Goal: Entertainment & Leisure: Browse casually

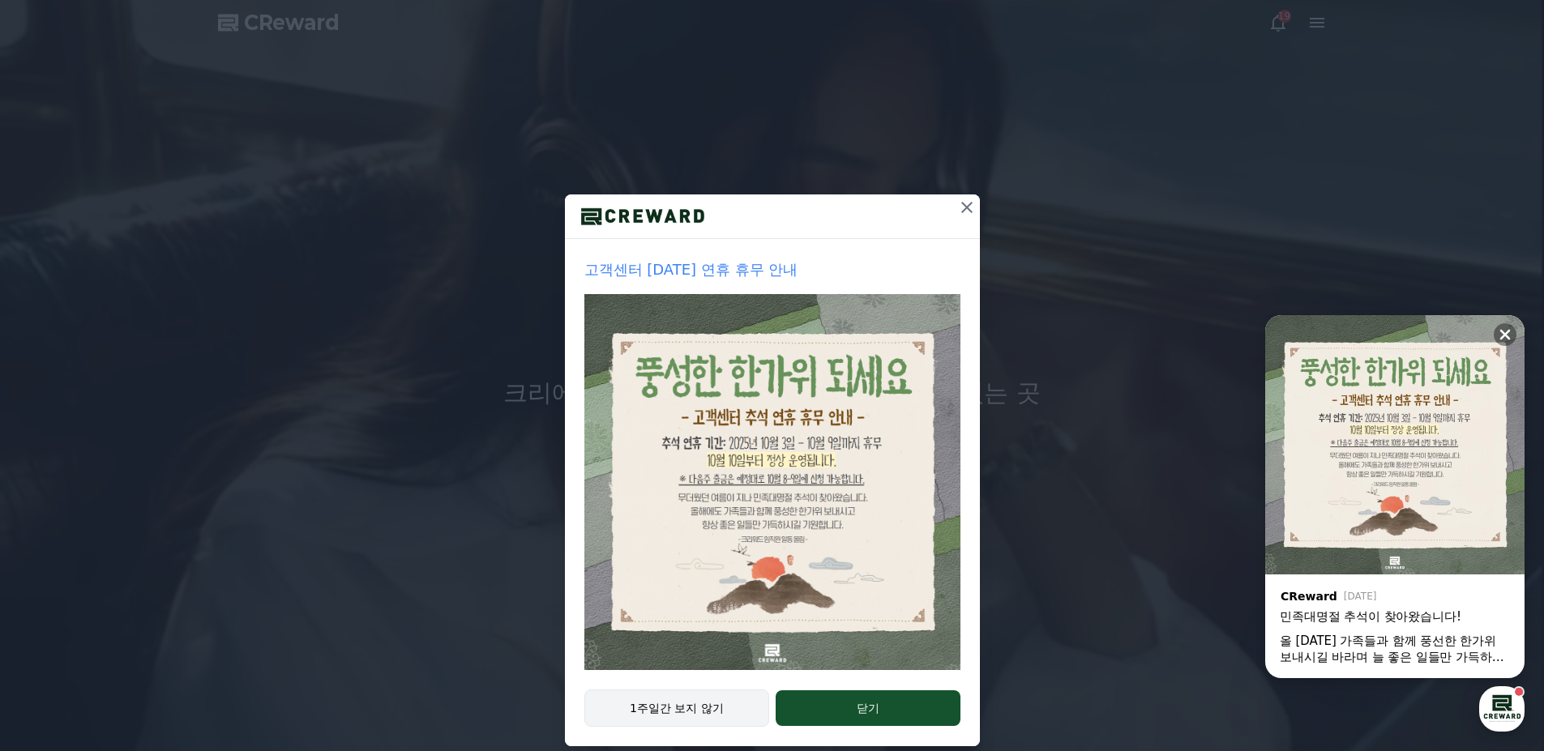
click at [695, 702] on button "1주일간 보지 않기" at bounding box center [677, 708] width 186 height 37
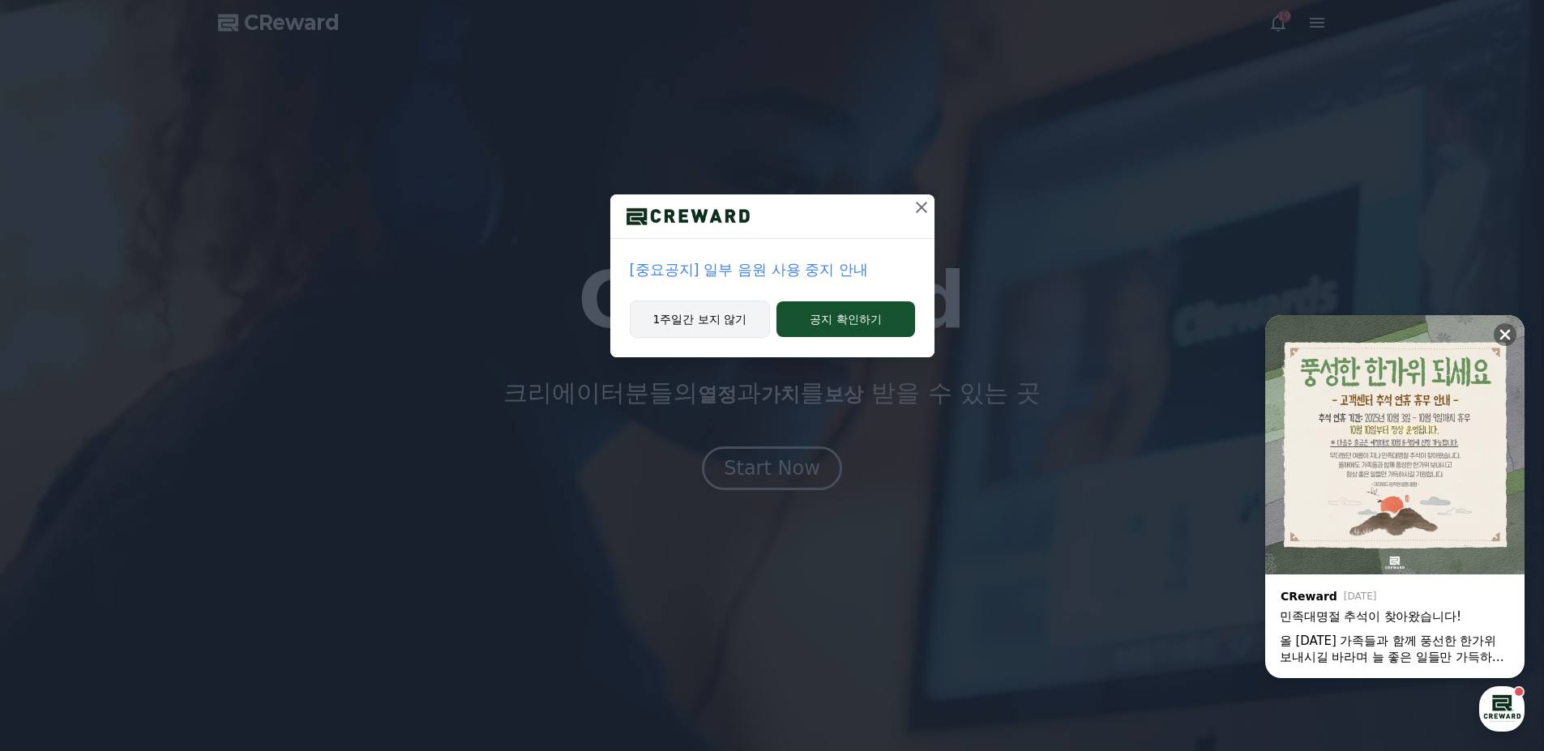
click at [703, 329] on button "1주일간 보지 않기" at bounding box center [700, 319] width 141 height 37
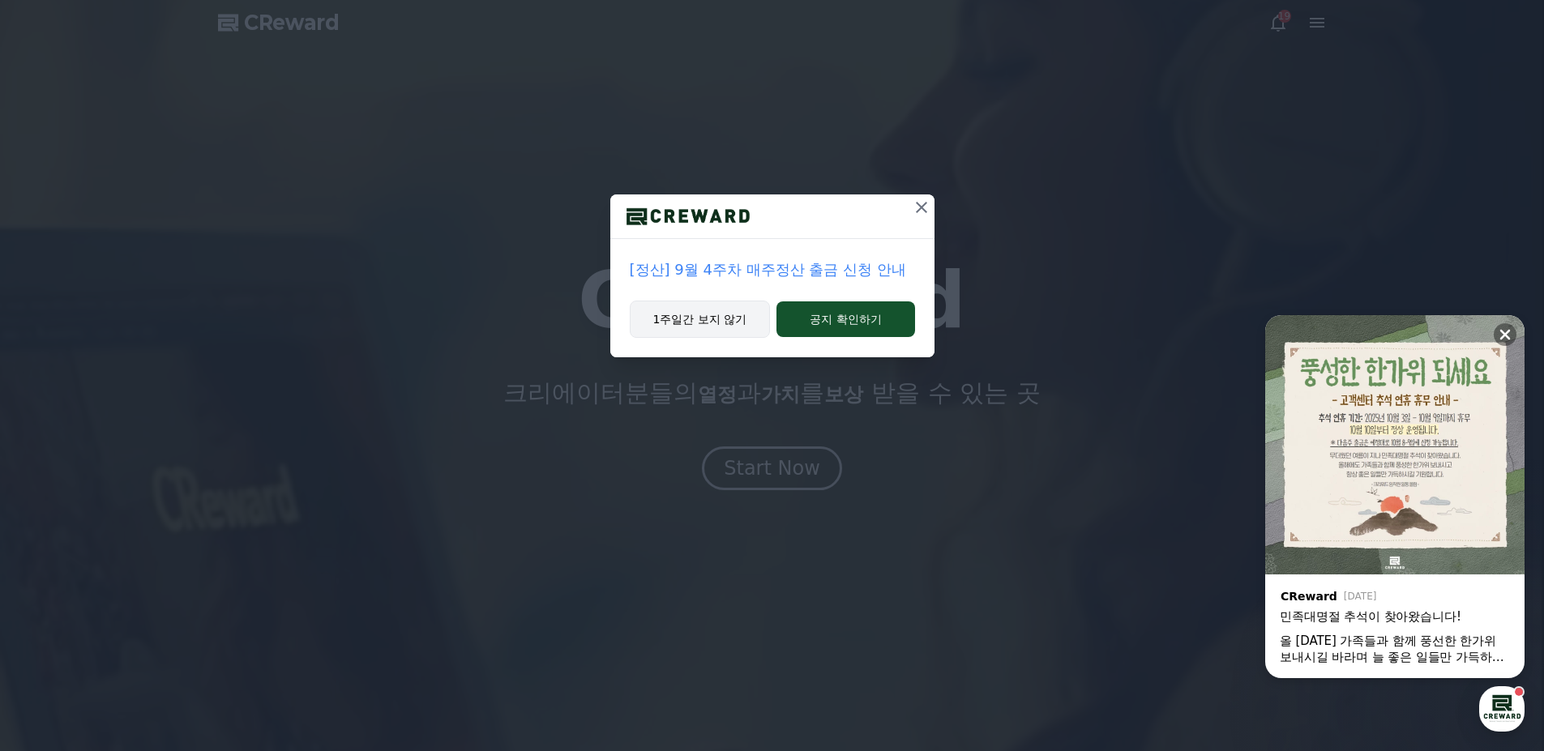
click at [686, 324] on button "1주일간 보지 않기" at bounding box center [700, 319] width 141 height 37
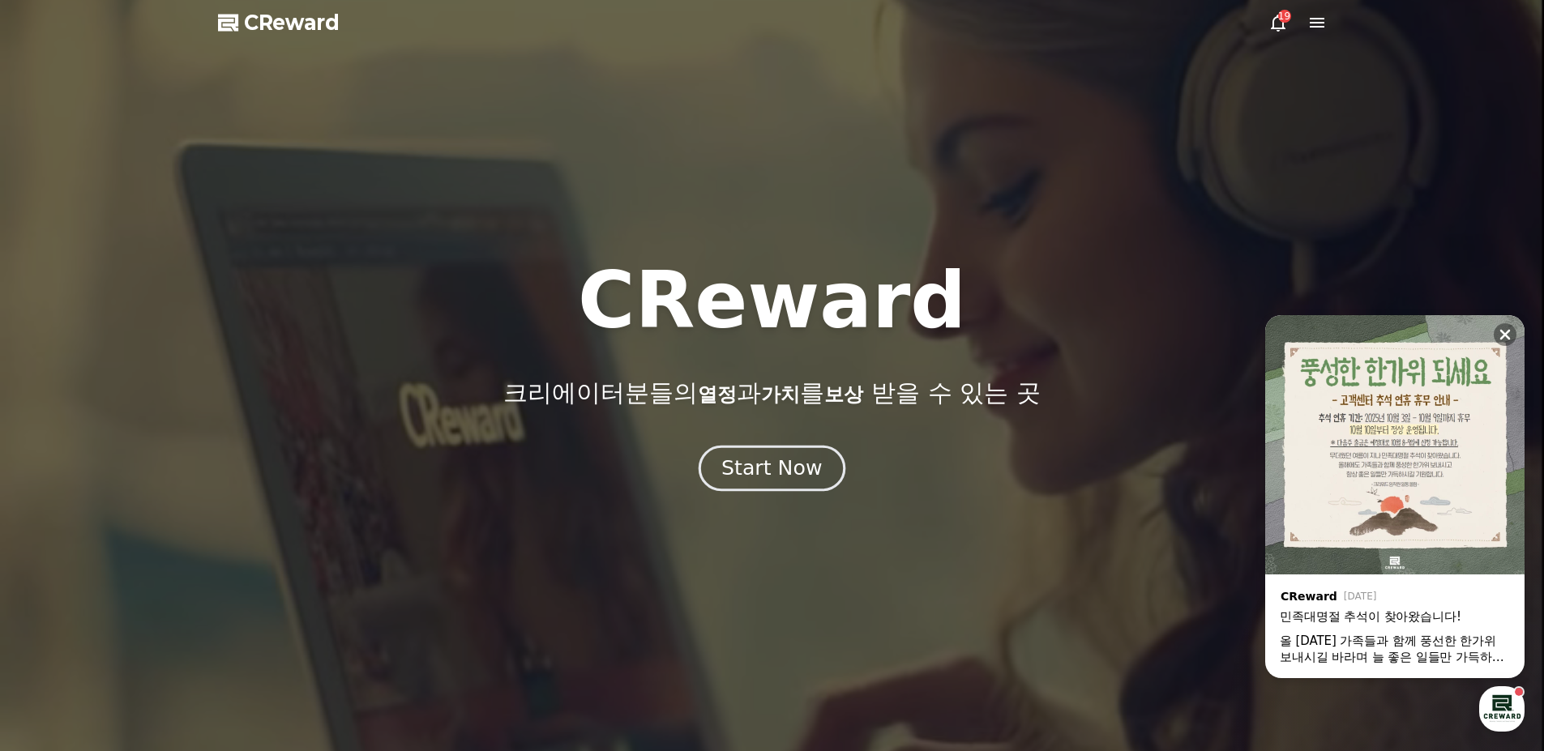
click at [776, 468] on div "Start Now" at bounding box center [771, 469] width 100 height 28
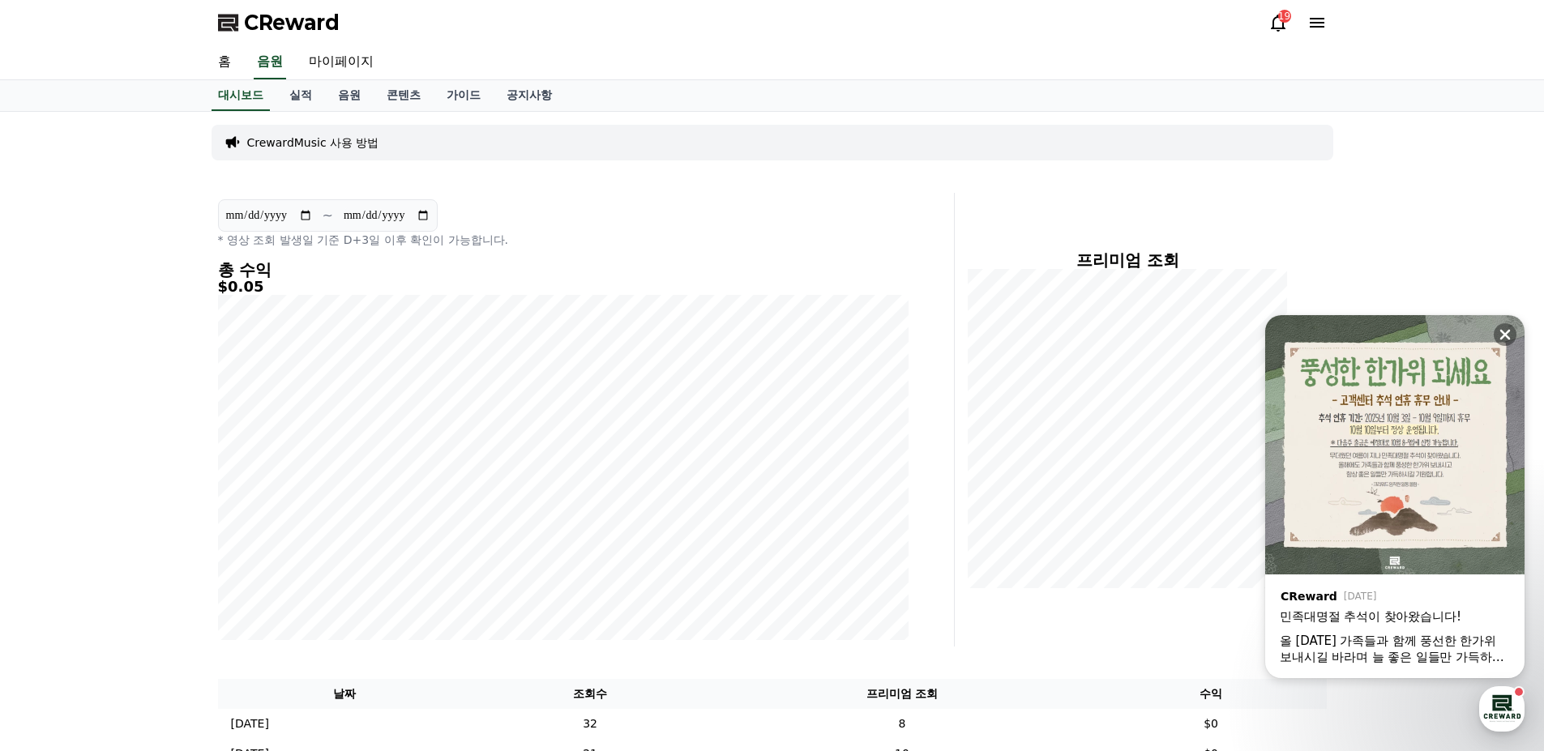
click at [1275, 19] on icon at bounding box center [1278, 23] width 15 height 17
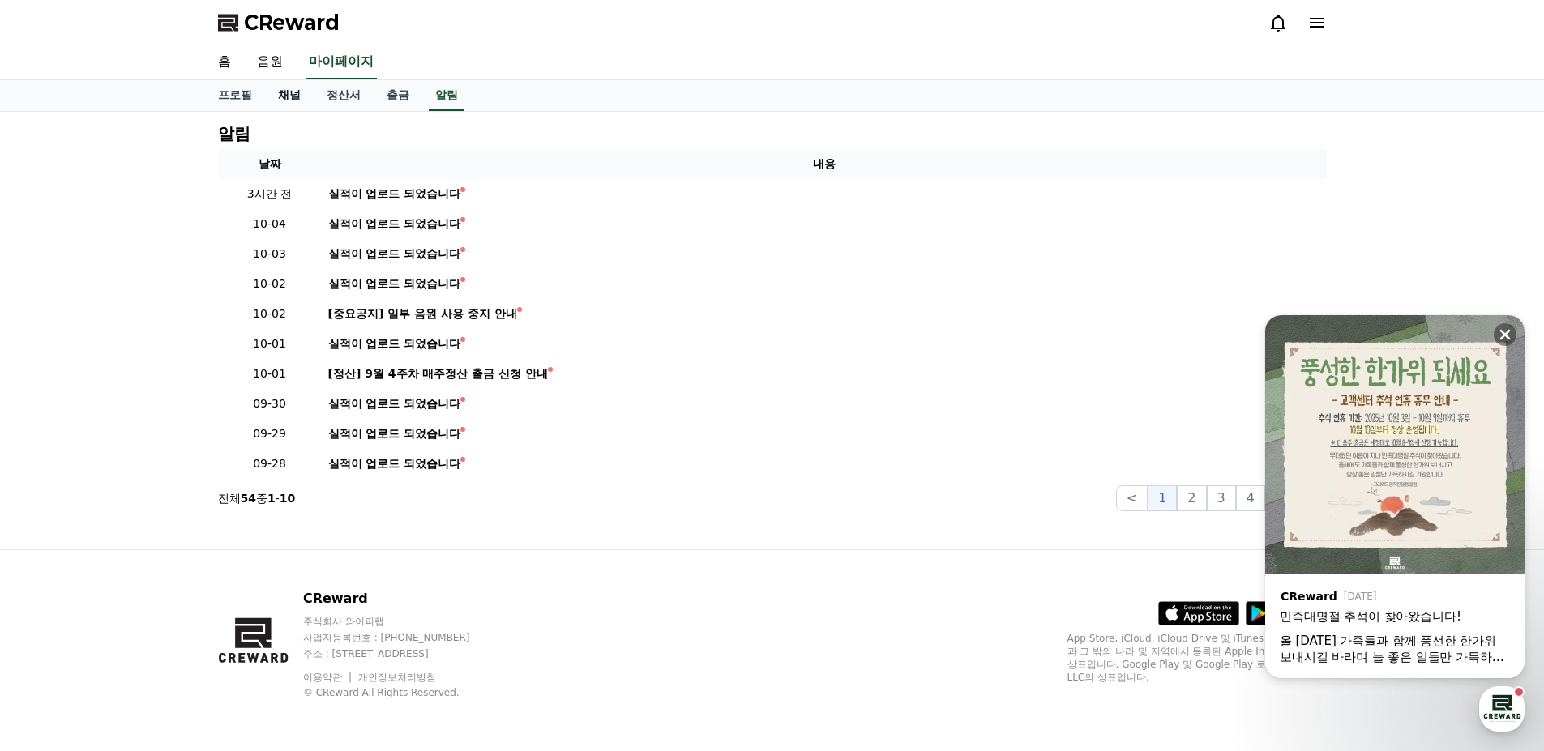
click at [296, 94] on link "채널" at bounding box center [289, 95] width 49 height 31
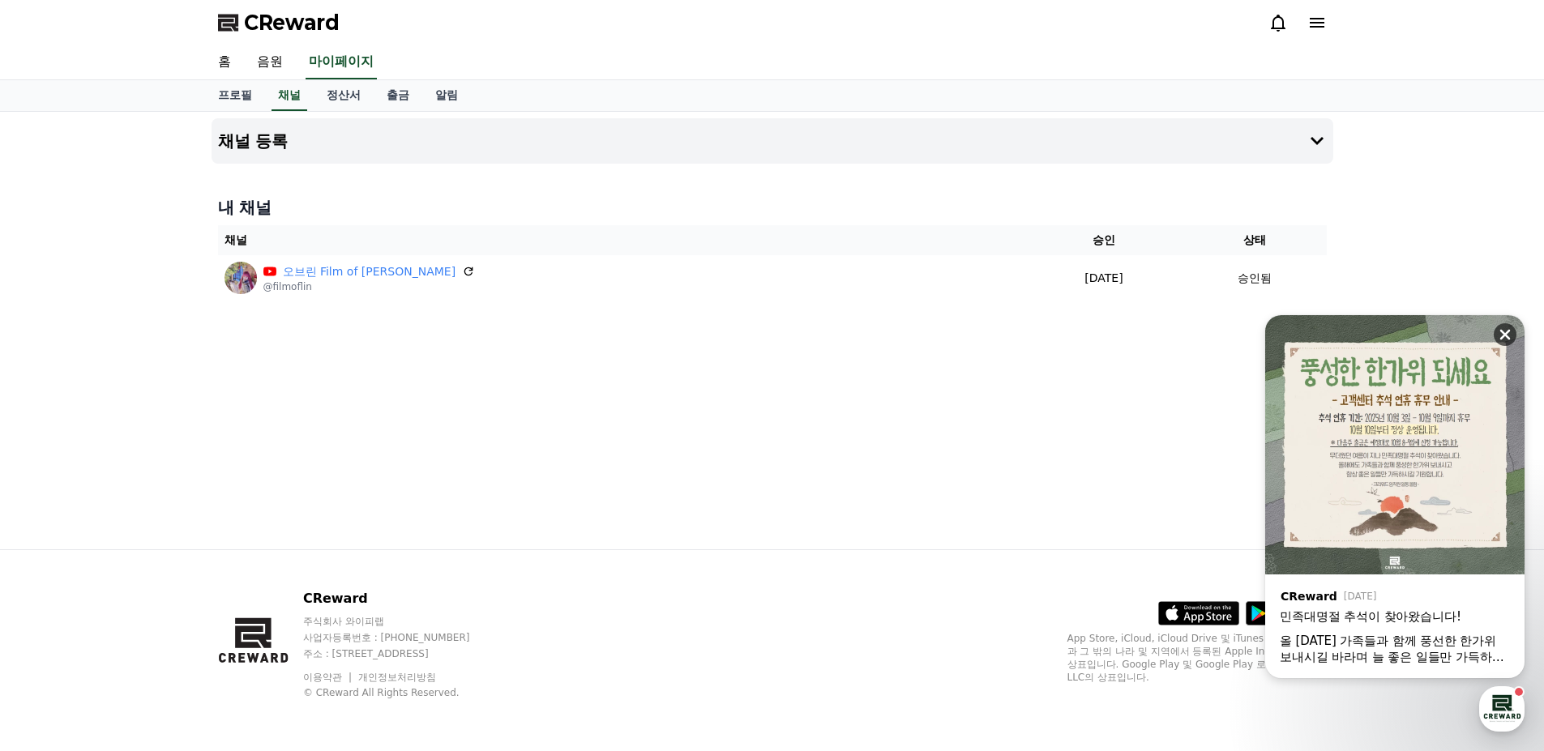
click at [1502, 332] on icon at bounding box center [1505, 335] width 11 height 11
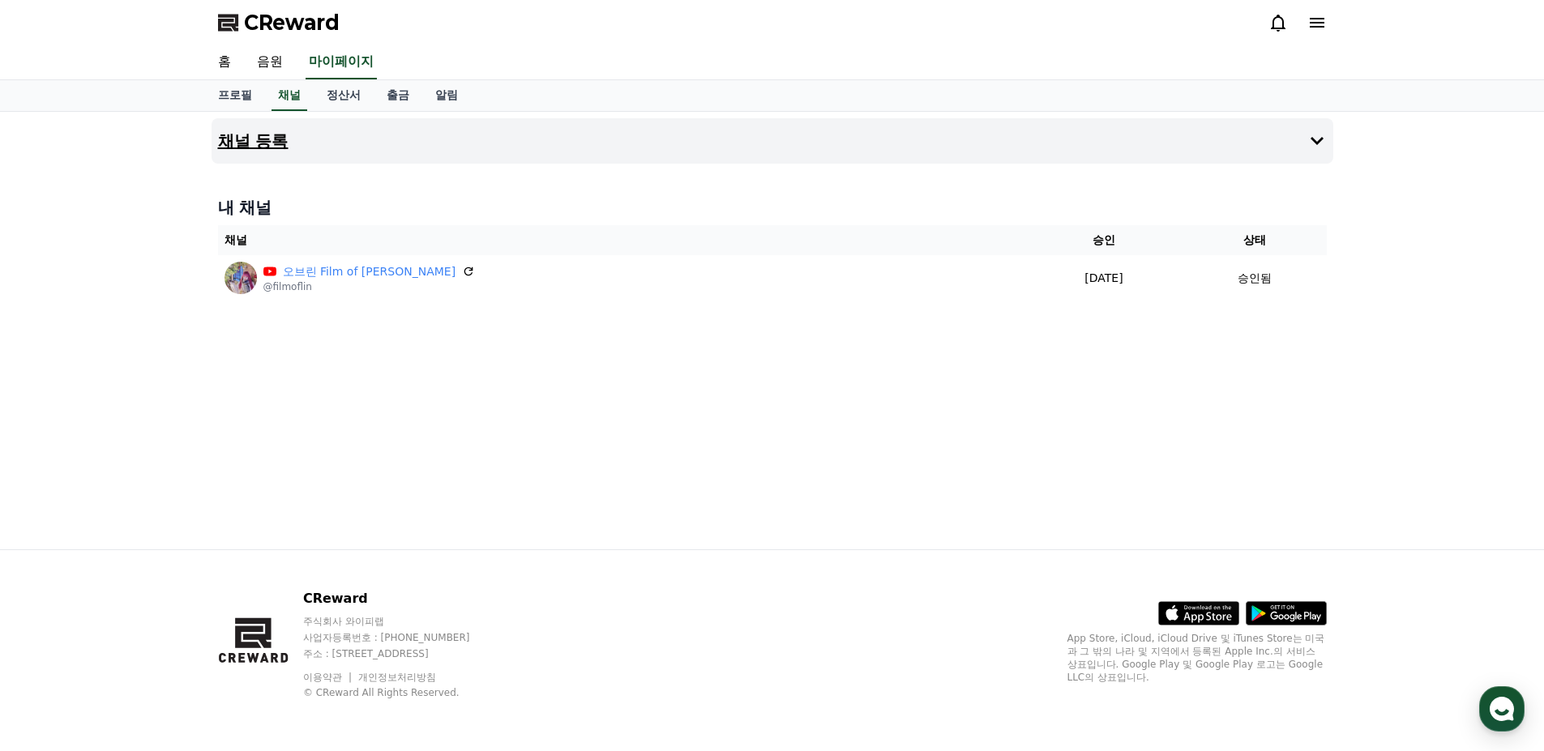
click at [309, 141] on button "채널 등록" at bounding box center [773, 140] width 1122 height 45
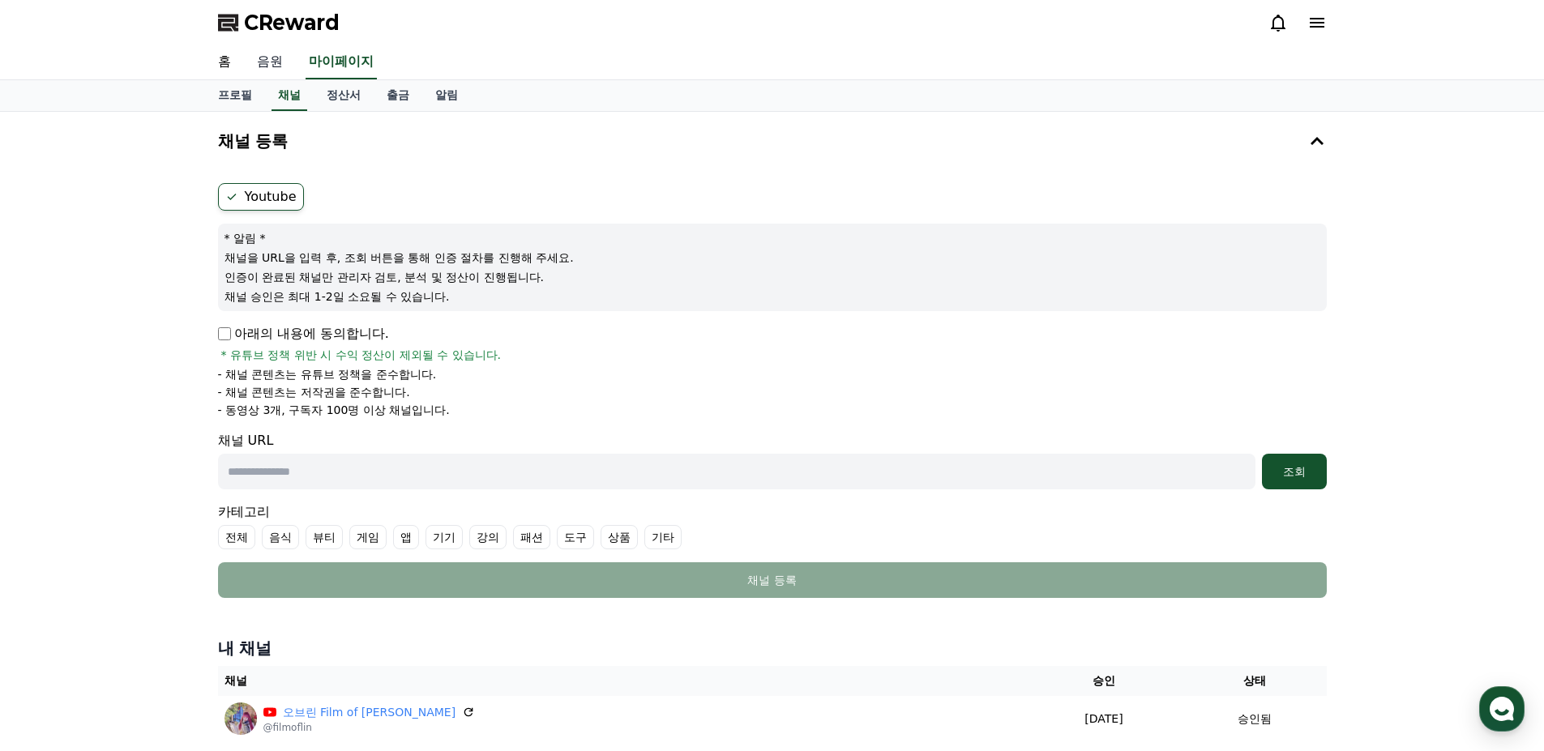
click at [264, 71] on link "음원" at bounding box center [270, 62] width 52 height 34
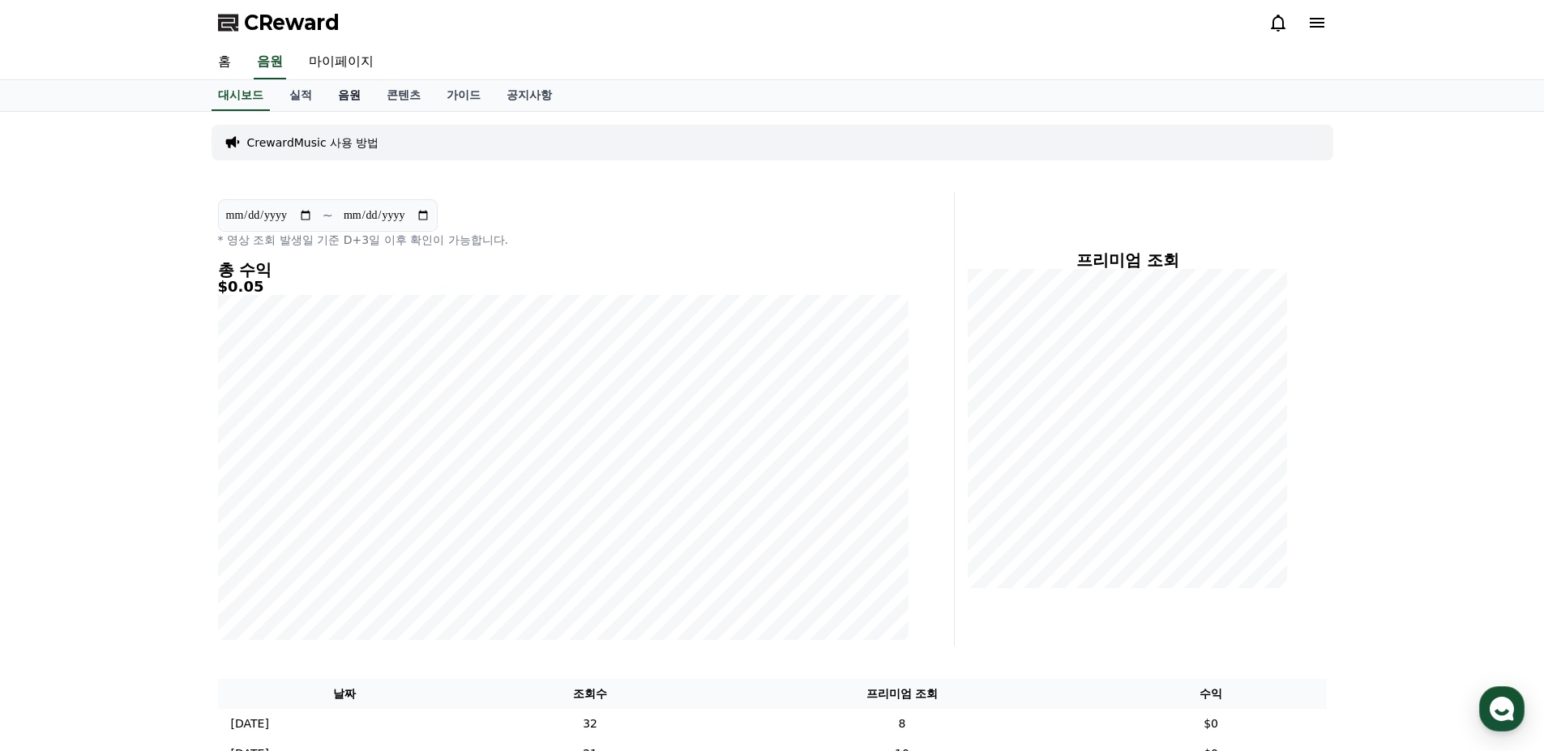
click at [341, 89] on link "음원" at bounding box center [349, 95] width 49 height 31
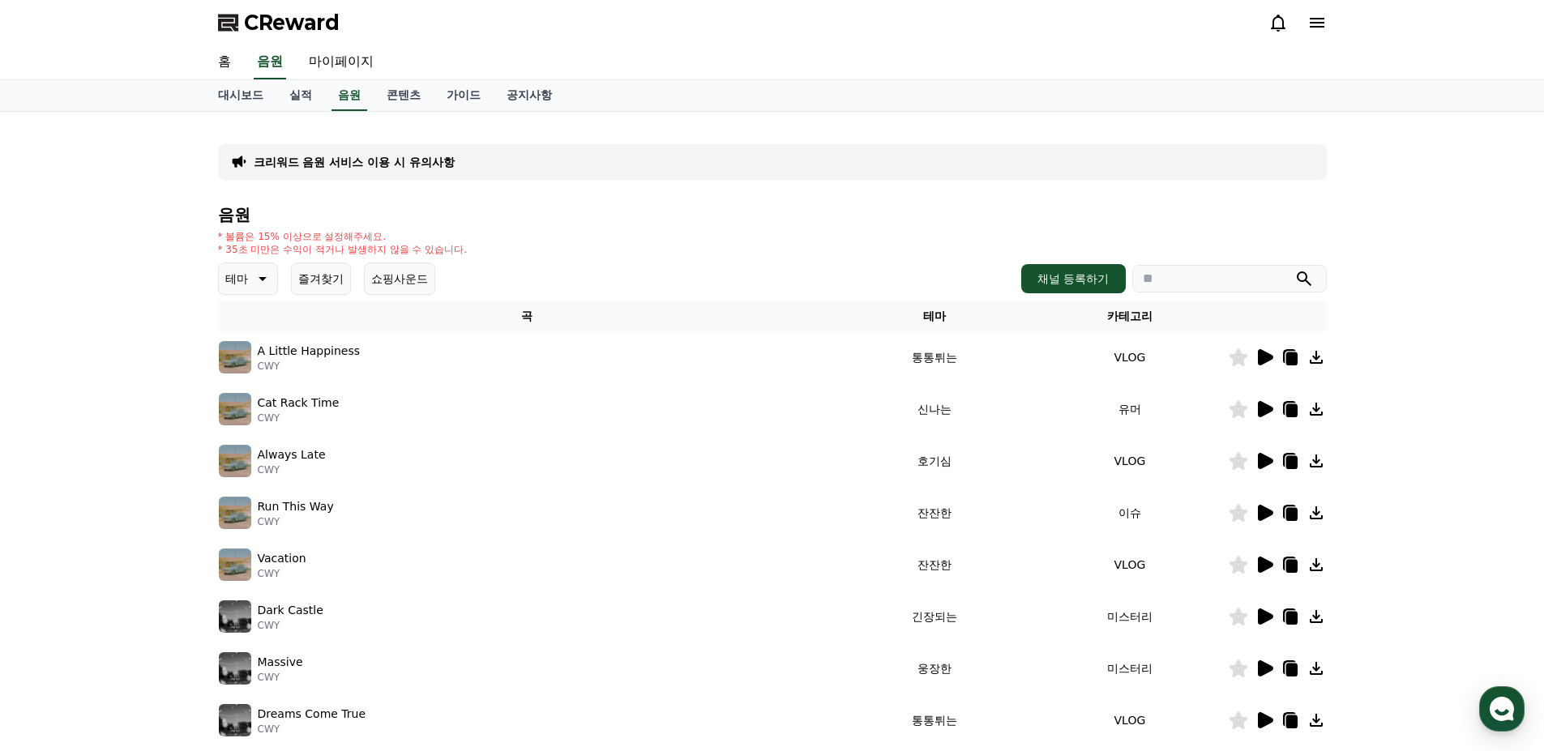
click at [370, 279] on button "쇼핑사운드" at bounding box center [399, 279] width 71 height 32
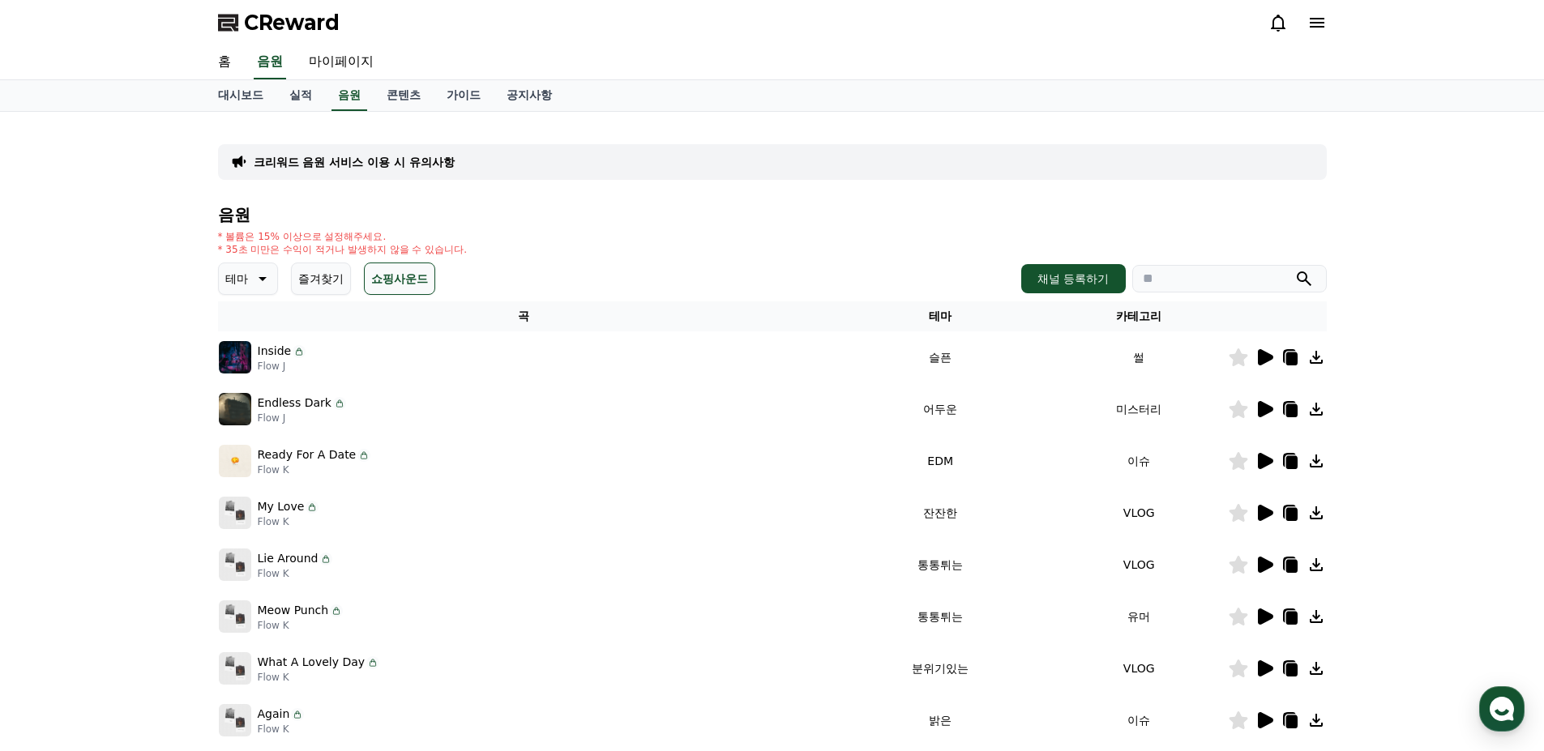
click at [382, 272] on button "쇼핑사운드" at bounding box center [399, 279] width 71 height 32
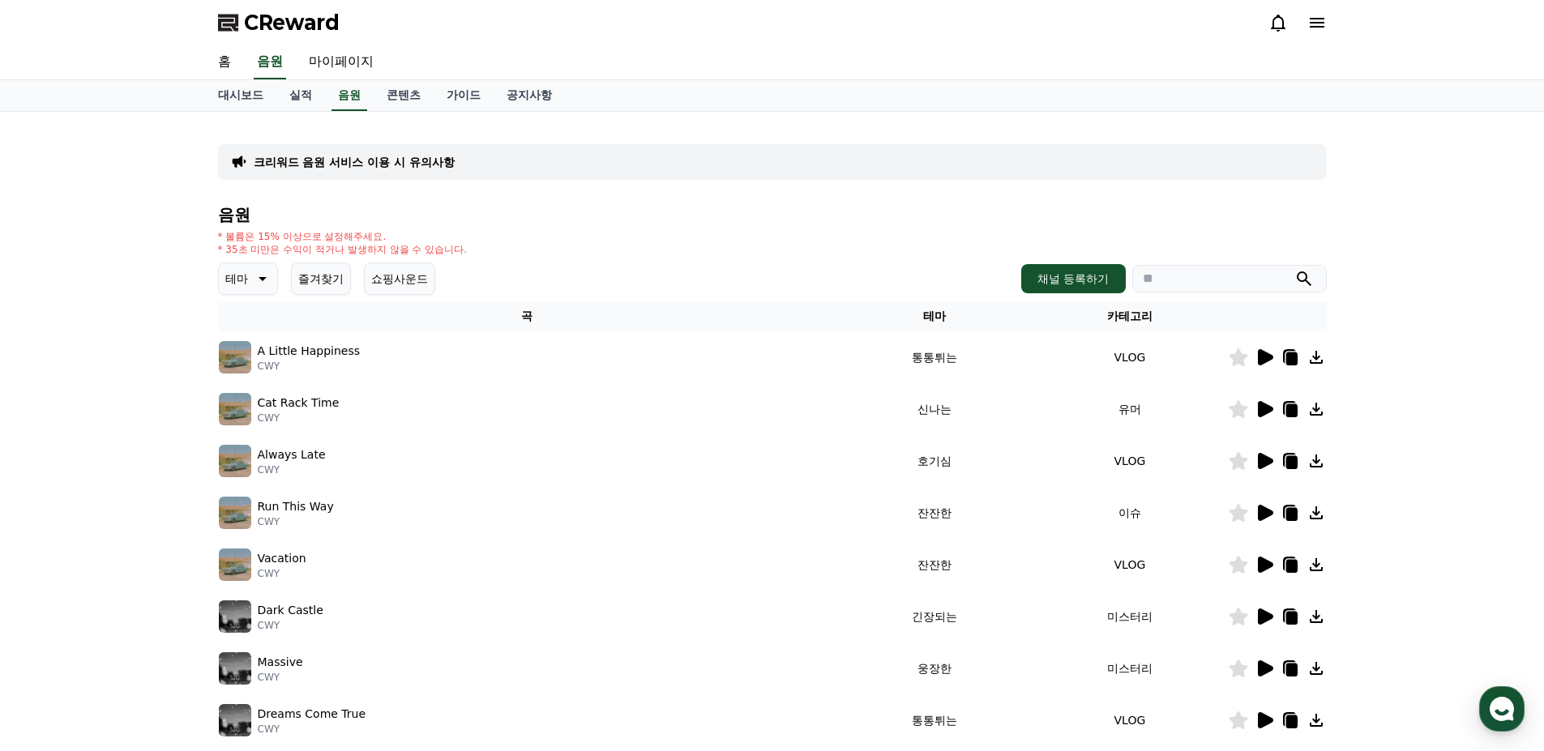
click at [254, 275] on icon at bounding box center [260, 278] width 19 height 19
click at [256, 356] on button "환상적인" at bounding box center [249, 364] width 58 height 36
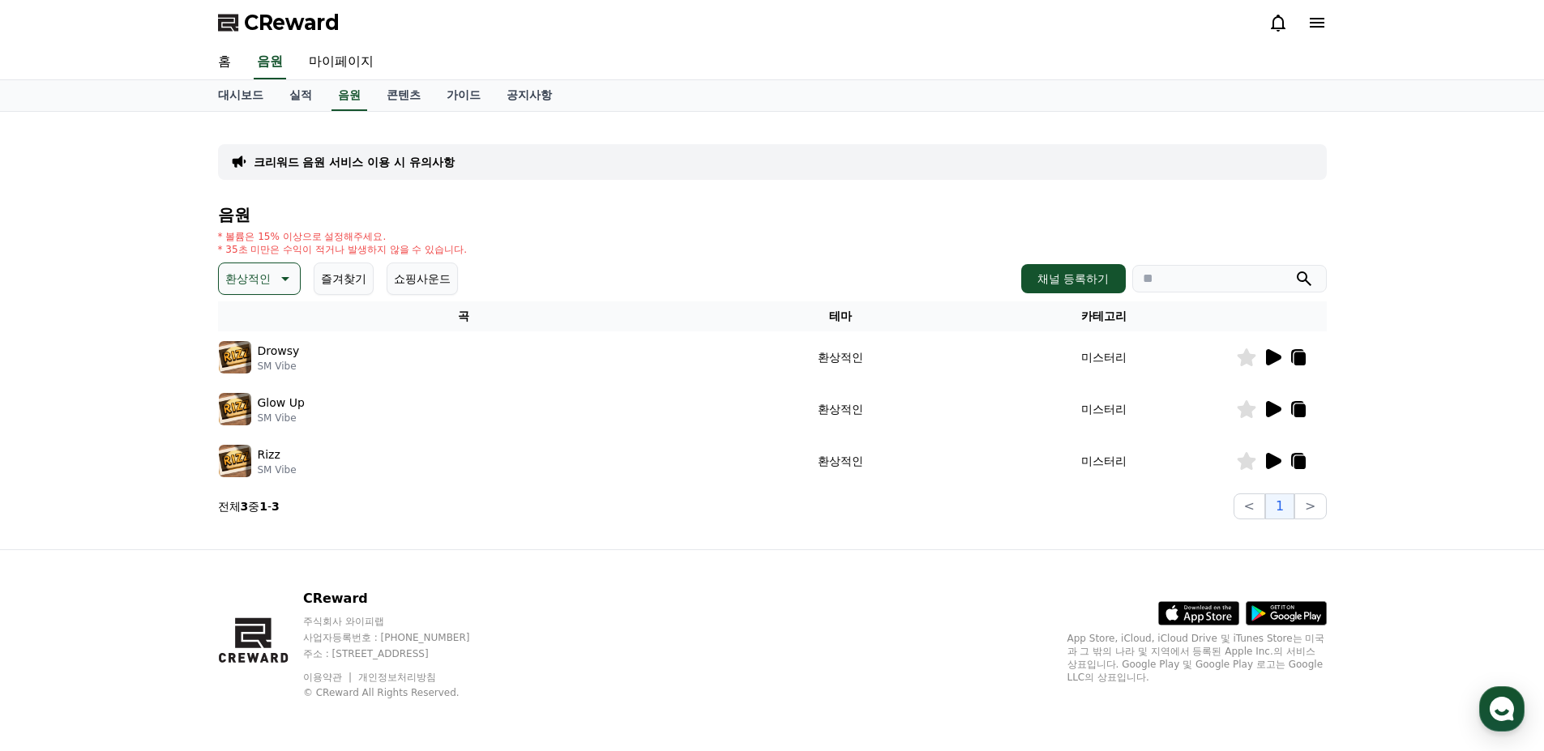
click at [1275, 359] on icon at bounding box center [1273, 357] width 15 height 16
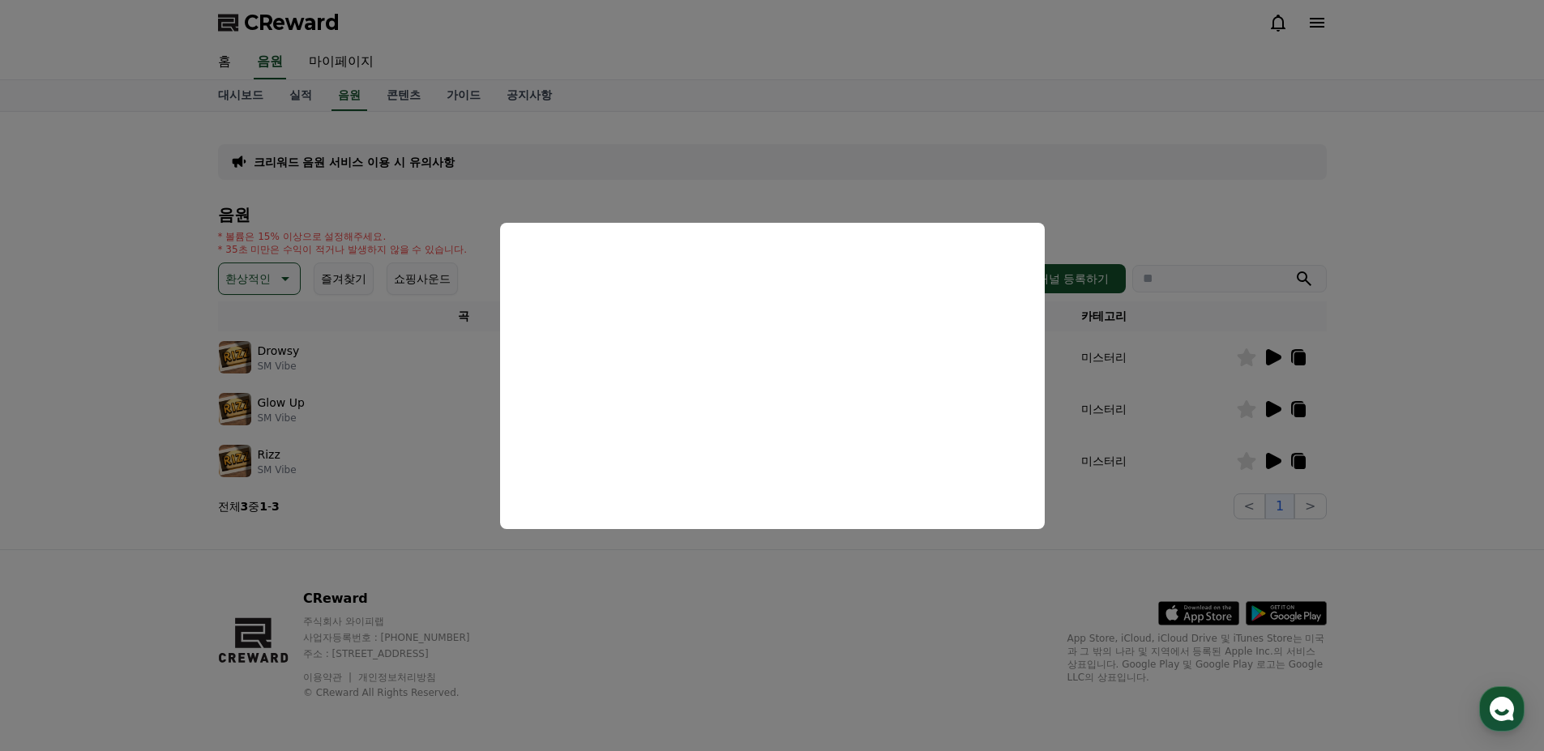
click at [670, 589] on button "close modal" at bounding box center [772, 375] width 1544 height 751
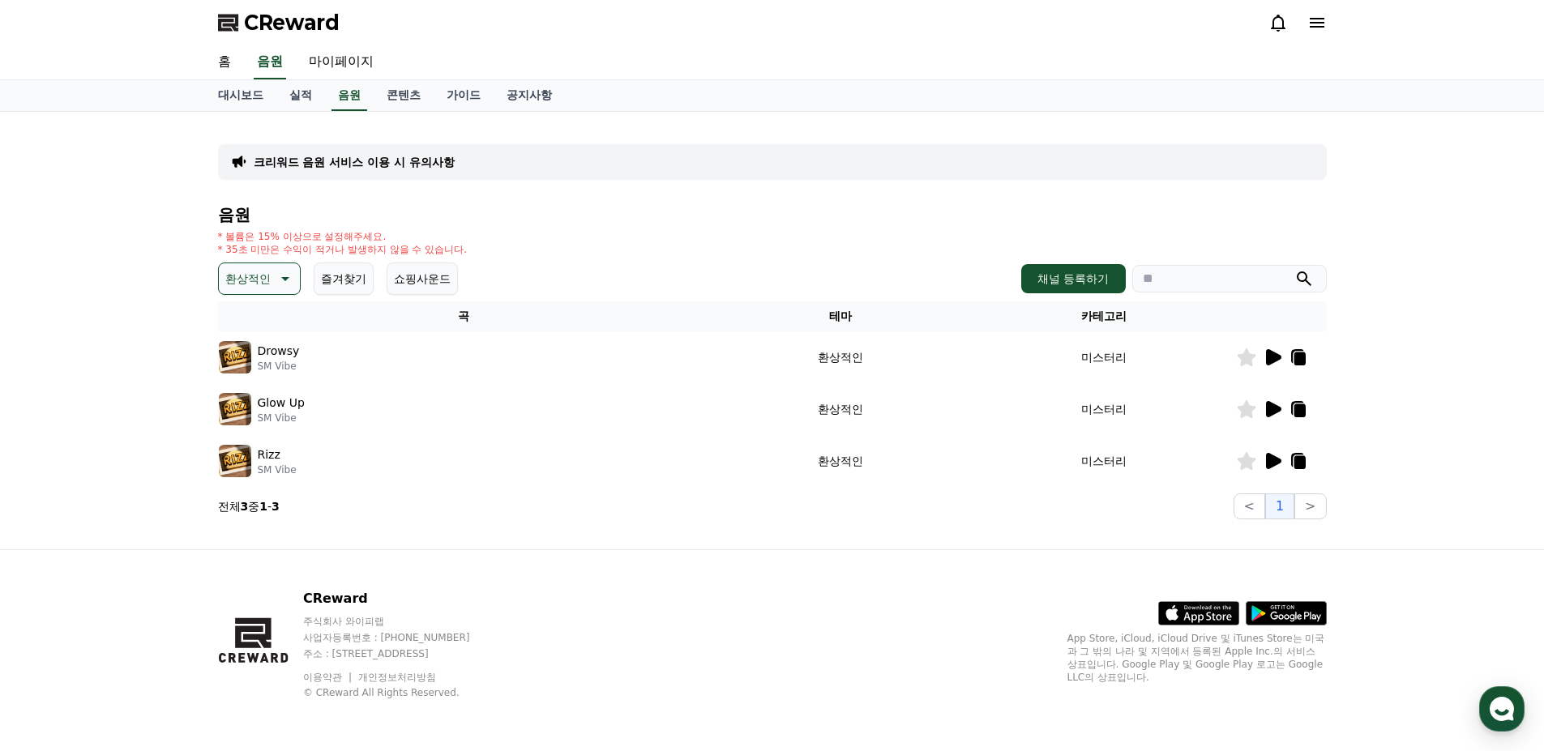
click at [288, 284] on icon at bounding box center [283, 278] width 19 height 19
click at [259, 381] on button "즐거움" at bounding box center [243, 374] width 47 height 36
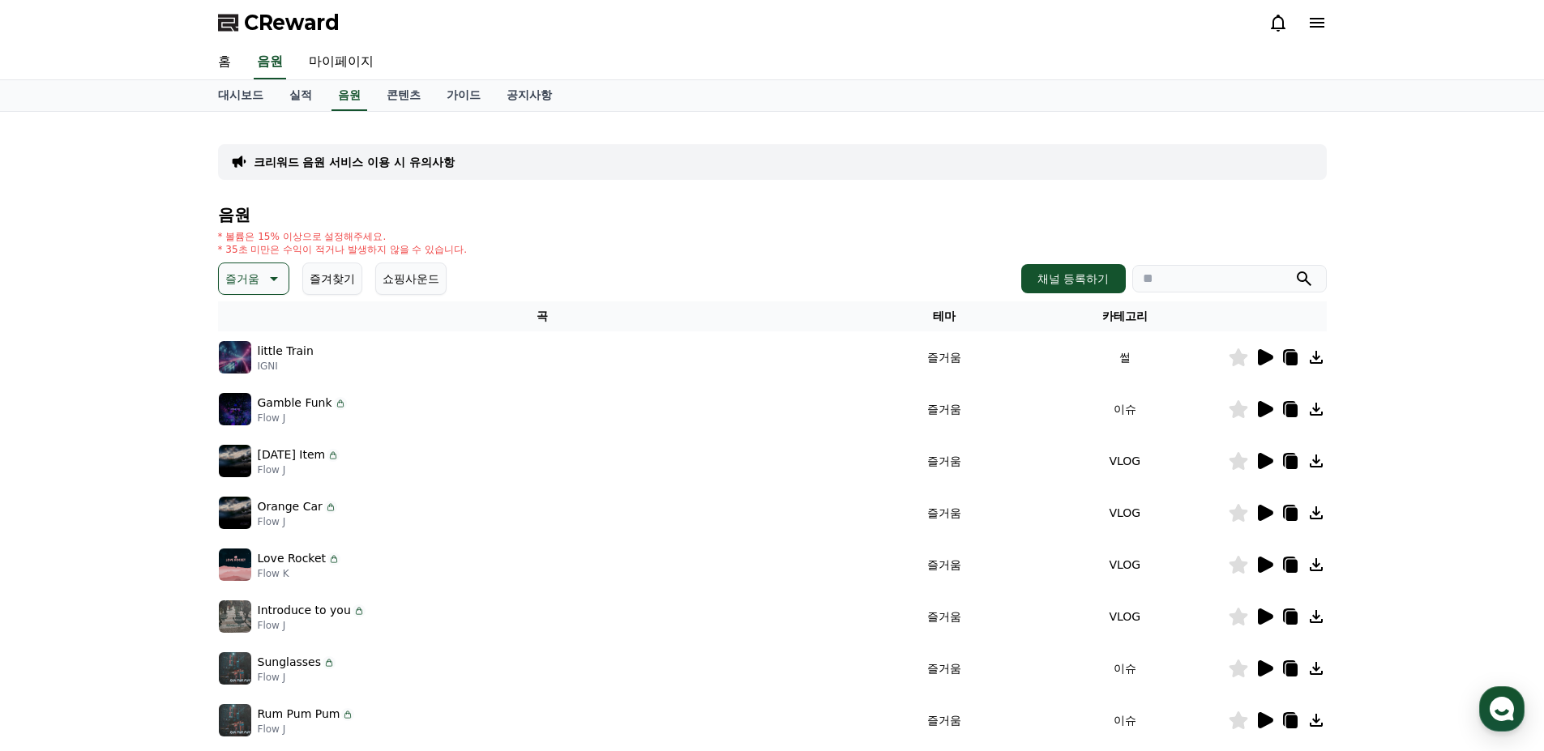
click at [1264, 458] on icon at bounding box center [1265, 461] width 15 height 16
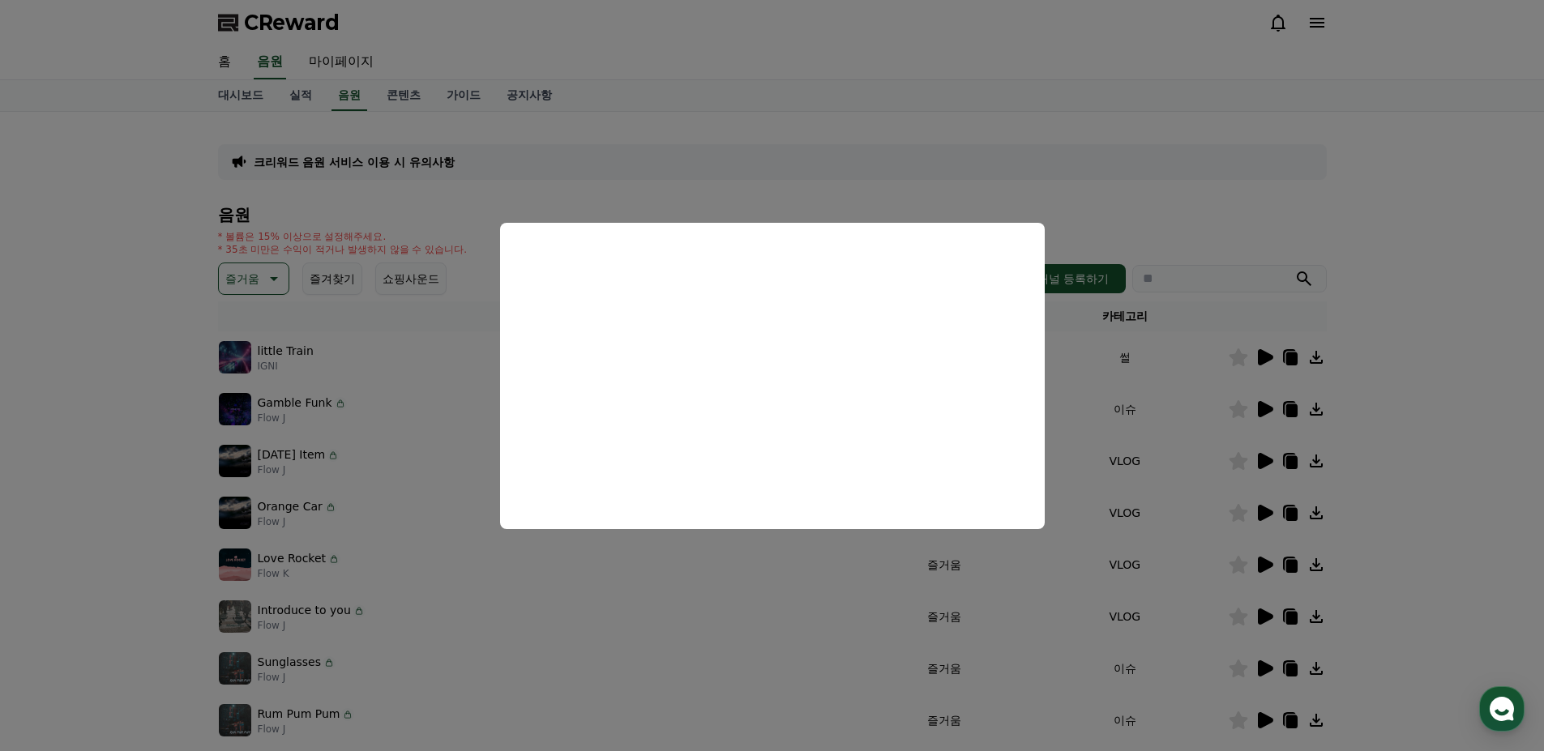
click at [92, 430] on button "close modal" at bounding box center [772, 375] width 1544 height 751
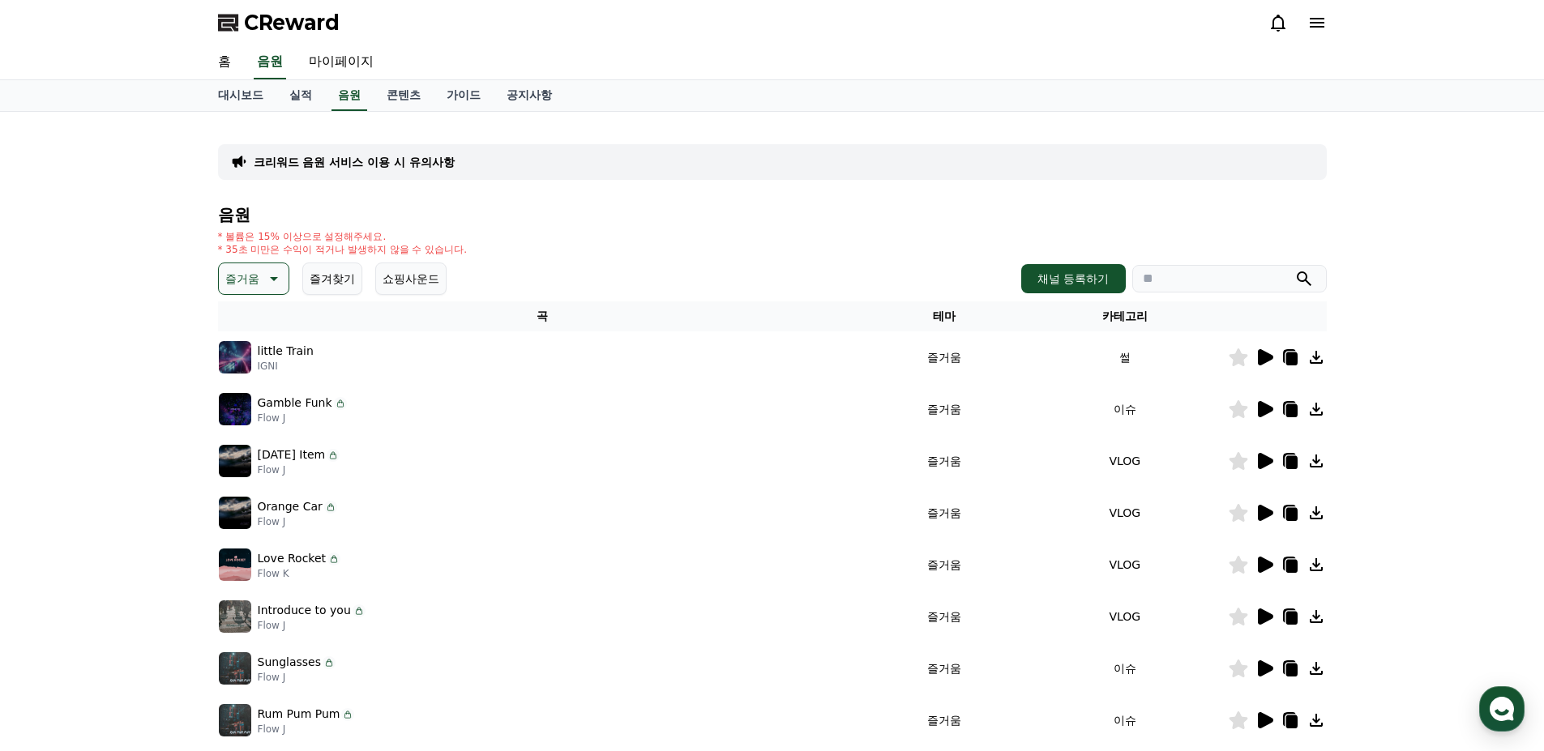
click at [334, 455] on icon at bounding box center [333, 455] width 13 height 13
click at [1286, 459] on icon at bounding box center [1290, 462] width 11 height 13
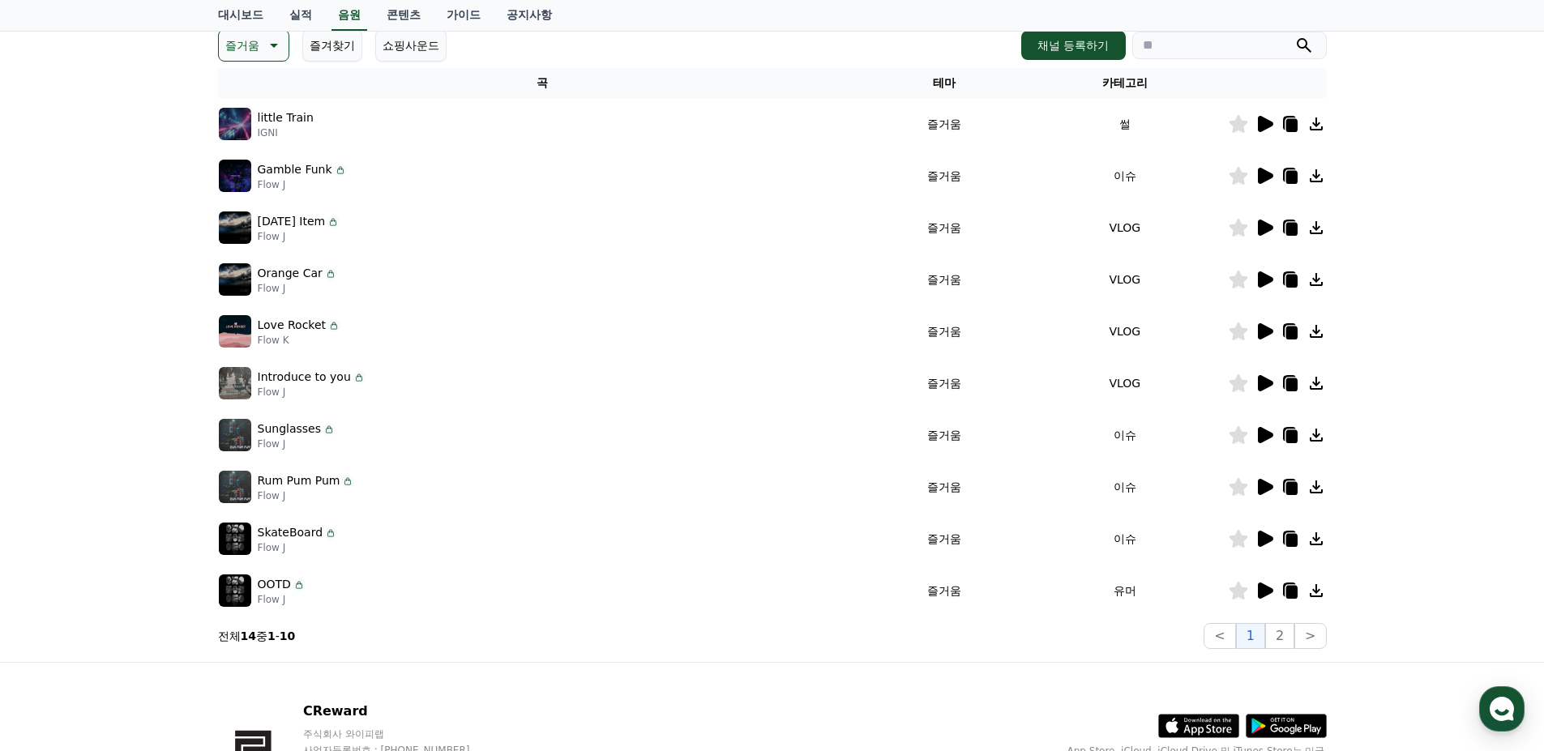
scroll to position [243, 0]
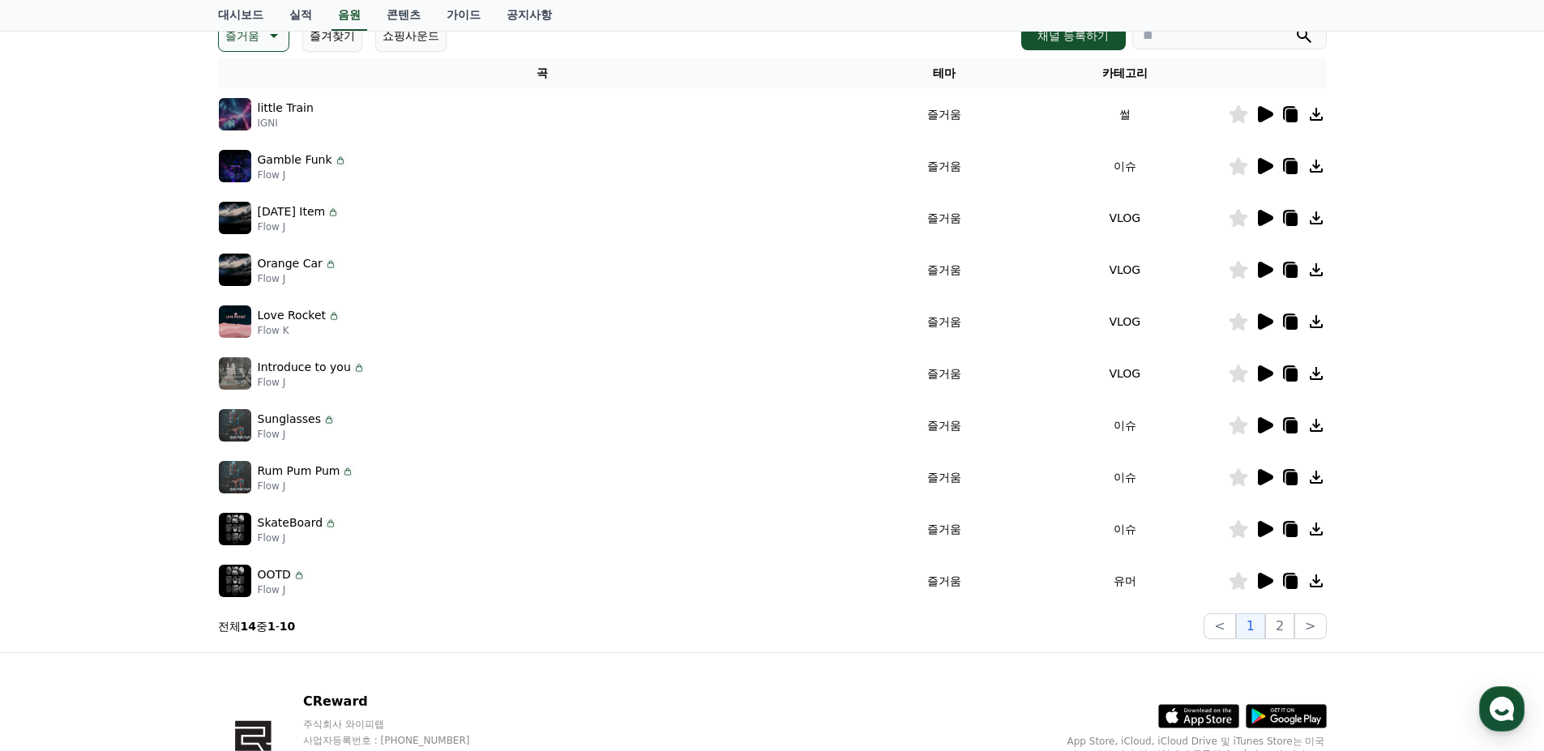
click at [1265, 120] on icon at bounding box center [1263, 114] width 19 height 19
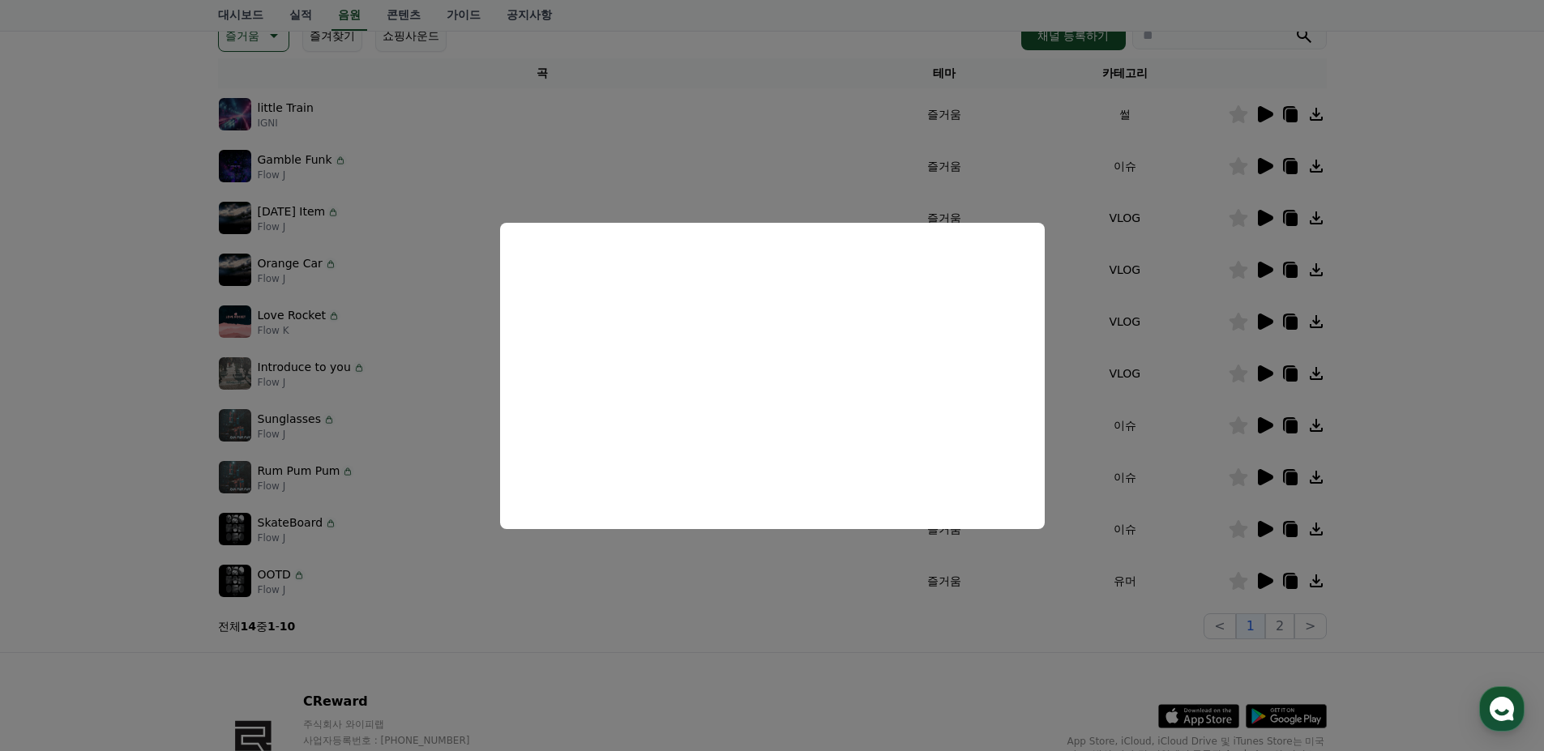
click at [705, 633] on button "close modal" at bounding box center [772, 375] width 1544 height 751
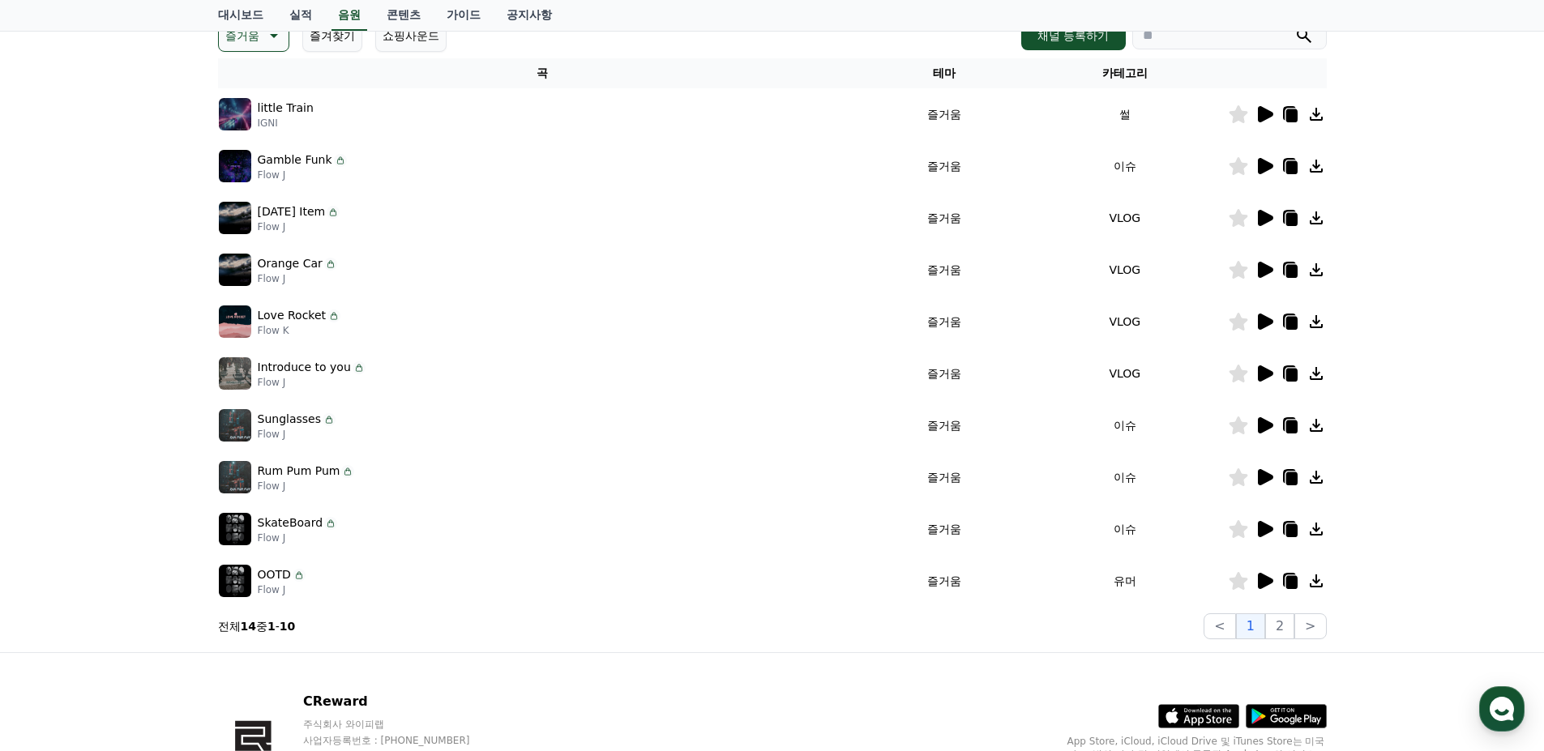
click at [1289, 113] on icon at bounding box center [1290, 115] width 11 height 13
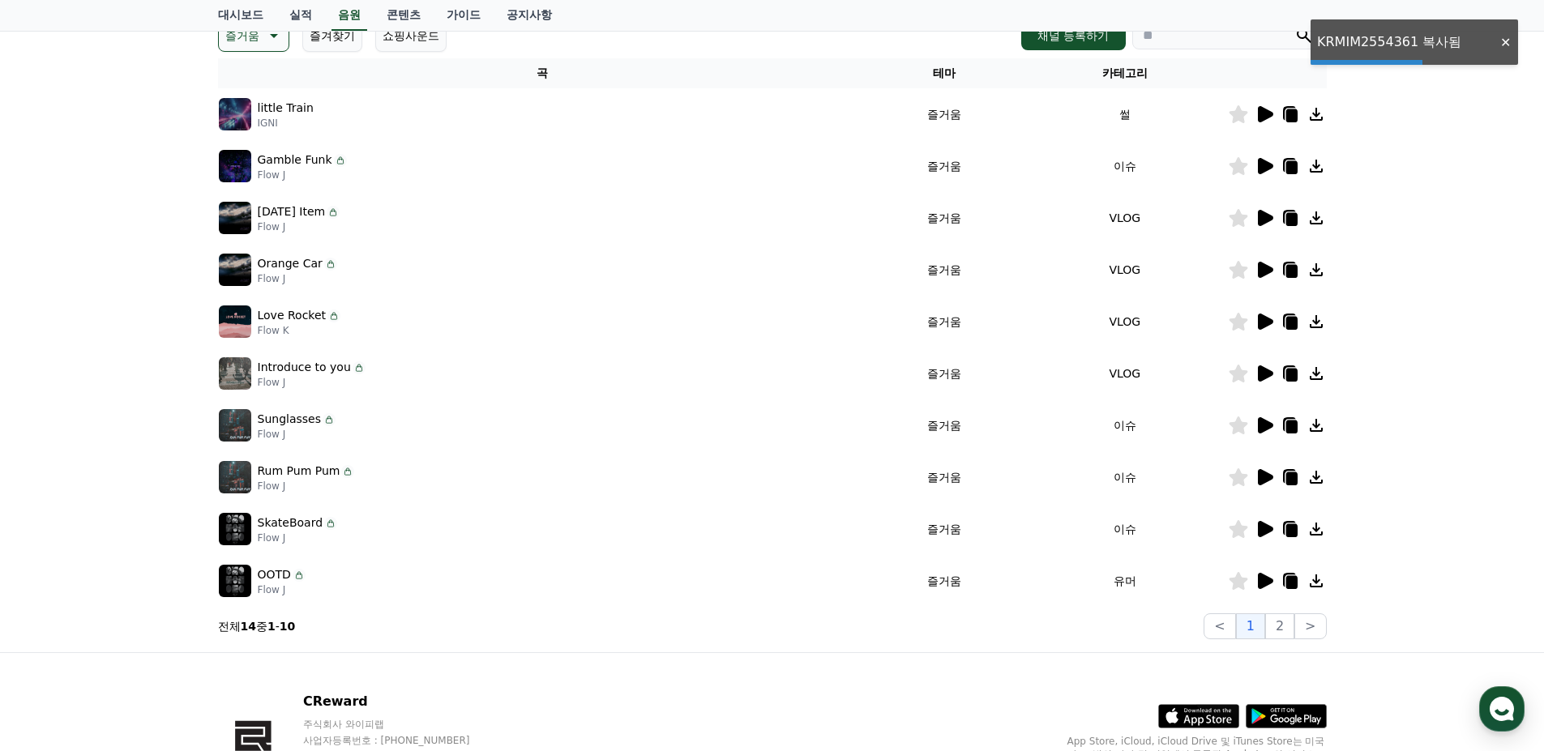
click at [1341, 40] on div "크리워드 음원 서비스 이용 시 유의사항 음원 * 볼륨은 15% 이상으로 설정해주세요. * 35초 미만은 수익이 적거나 발생하지 않을 수 있습니…" at bounding box center [772, 261] width 1544 height 784
